Goal: Task Accomplishment & Management: Complete application form

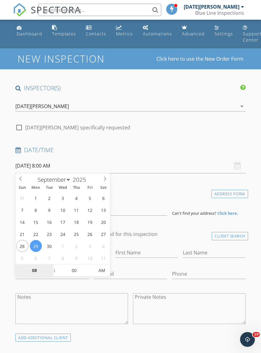
click at [38, 272] on input "08" at bounding box center [34, 271] width 38 height 12
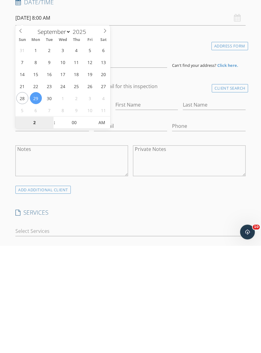
type input "2"
click at [85, 224] on input "00" at bounding box center [74, 230] width 38 height 12
type input "[DATE] 2:00 AM"
type input "02"
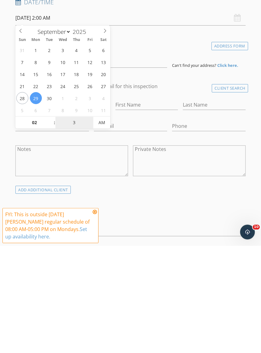
type input "30"
type input "[DATE] 2:30 PM"
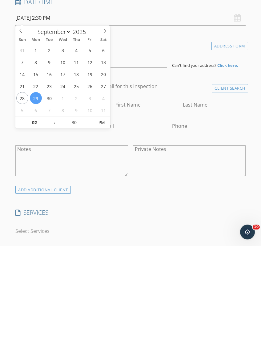
click at [157, 8] on input "text" at bounding box center [99, 10] width 123 height 12
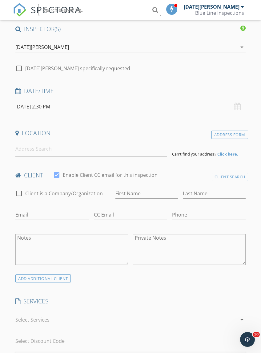
scroll to position [48, 0]
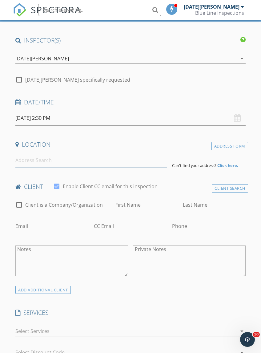
click at [37, 157] on input at bounding box center [91, 160] width 152 height 15
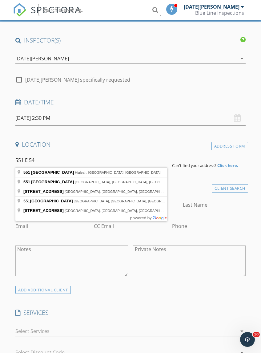
type input "[STREET_ADDRESS]"
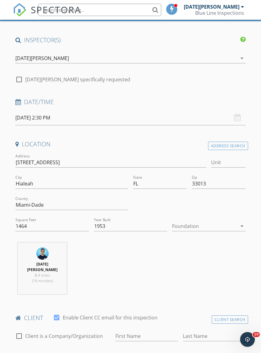
click at [241, 227] on icon "arrow_drop_down" at bounding box center [241, 225] width 7 height 7
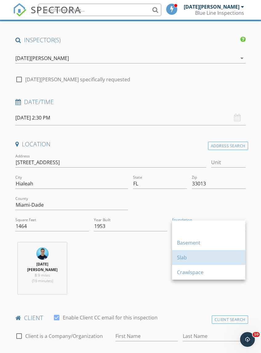
click at [195, 256] on div "Slab" at bounding box center [208, 257] width 63 height 7
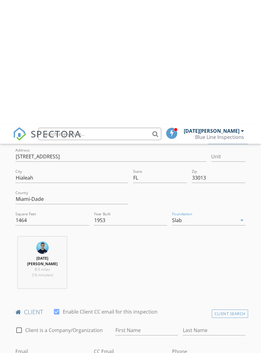
scroll to position [193, 0]
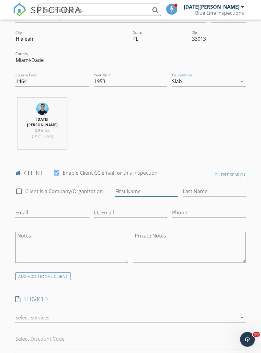
click at [131, 186] on input "First Name" at bounding box center [147, 191] width 63 height 10
type input "[PERSON_NAME]"
click at [194, 186] on input "Last Name" at bounding box center [214, 191] width 63 height 10
type input "Sasonts"
click at [193, 208] on input "Phone" at bounding box center [208, 213] width 73 height 10
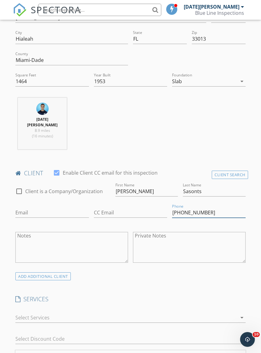
type input "[PHONE_NUMBER]"
click at [35, 208] on input "Email" at bounding box center [51, 213] width 73 height 10
type input "y"
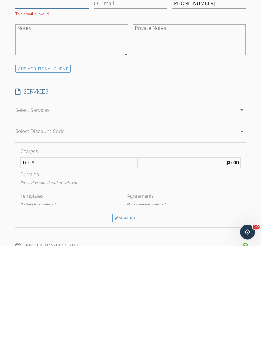
scroll to position [295, 0]
click at [131, 321] on div "Manual Edit" at bounding box center [130, 325] width 37 height 9
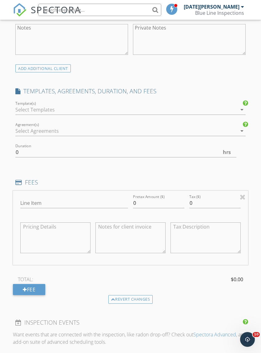
click at [71, 105] on div at bounding box center [126, 110] width 222 height 10
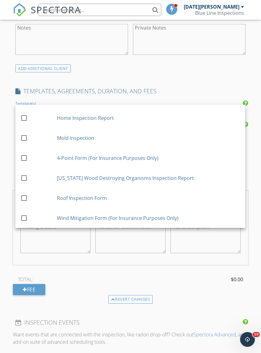
scroll to position [17, 0]
click at [31, 214] on div "check_box_outline_blank" at bounding box center [38, 217] width 37 height 7
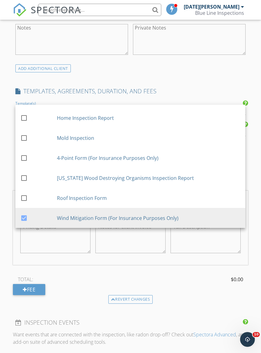
click at [145, 264] on div "Line Item Pretax Amount ($) 0 Tax ($) 0 TOTAL: $0.00 Fee" at bounding box center [130, 243] width 235 height 104
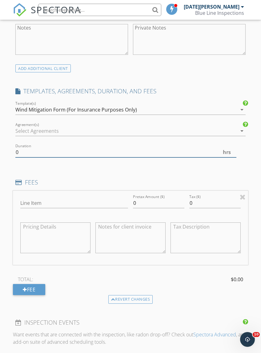
click at [31, 147] on input "0" at bounding box center [125, 152] width 221 height 10
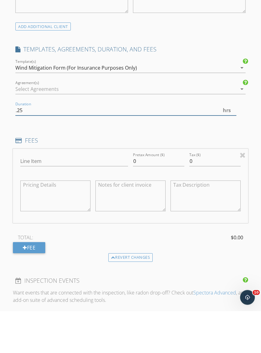
type input ".25"
click at [50, 198] on input "Line Item" at bounding box center [74, 203] width 108 height 10
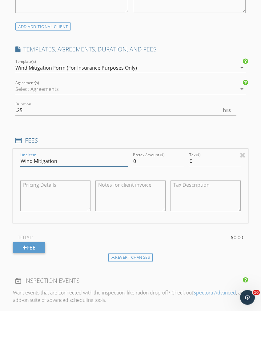
type input "Wind Mitigation"
click at [151, 198] on input "0" at bounding box center [158, 203] width 51 height 10
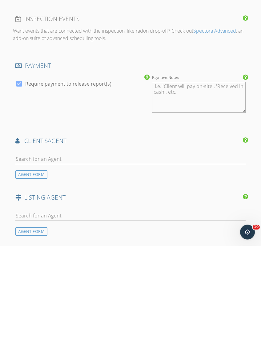
scroll to position [608, 0]
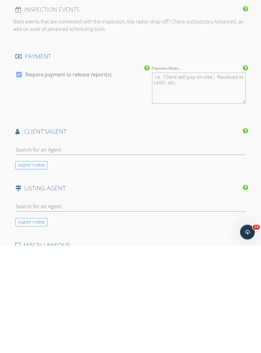
type input "120"
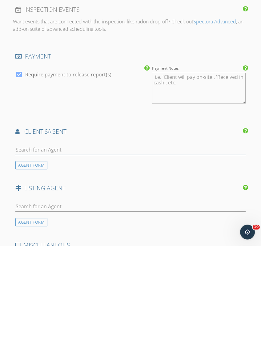
click at [55, 252] on input "text" at bounding box center [130, 257] width 230 height 10
type input "[PERSON_NAME]"
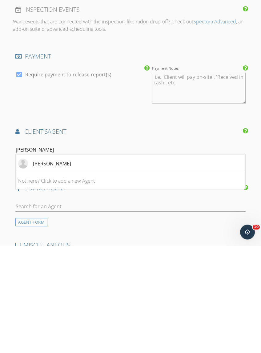
click at [50, 262] on li "[PERSON_NAME]" at bounding box center [131, 270] width 230 height 17
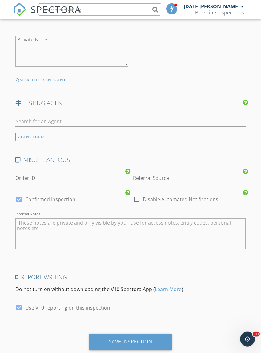
scroll to position [919, 0]
click at [139, 194] on div at bounding box center [137, 199] width 10 height 10
checkbox input "true"
click at [135, 339] on div "Save Inspection" at bounding box center [130, 342] width 43 height 6
